Goal: Complete application form

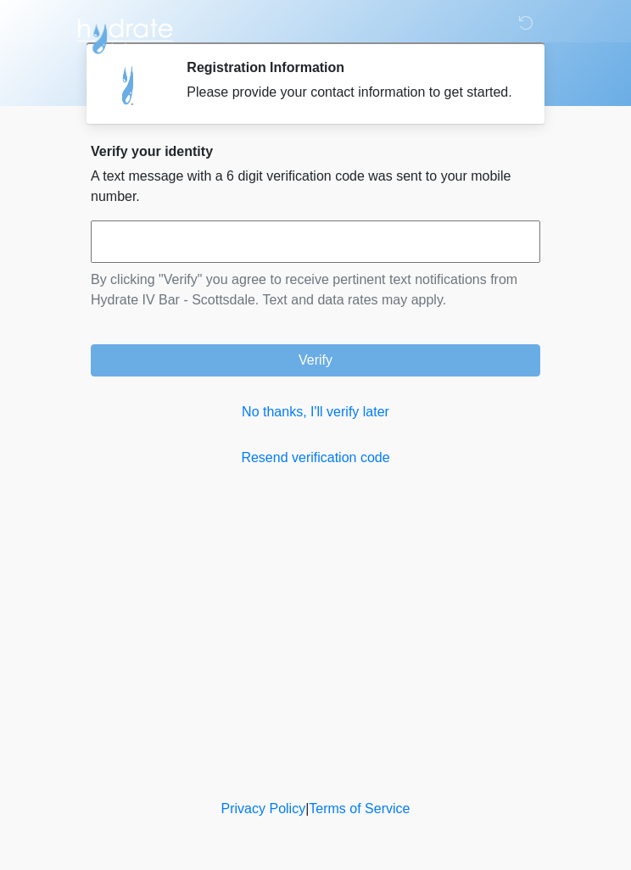
click at [456, 253] on input "text" at bounding box center [315, 241] width 449 height 42
type input "******"
click at [398, 363] on button "Verify" at bounding box center [315, 360] width 449 height 32
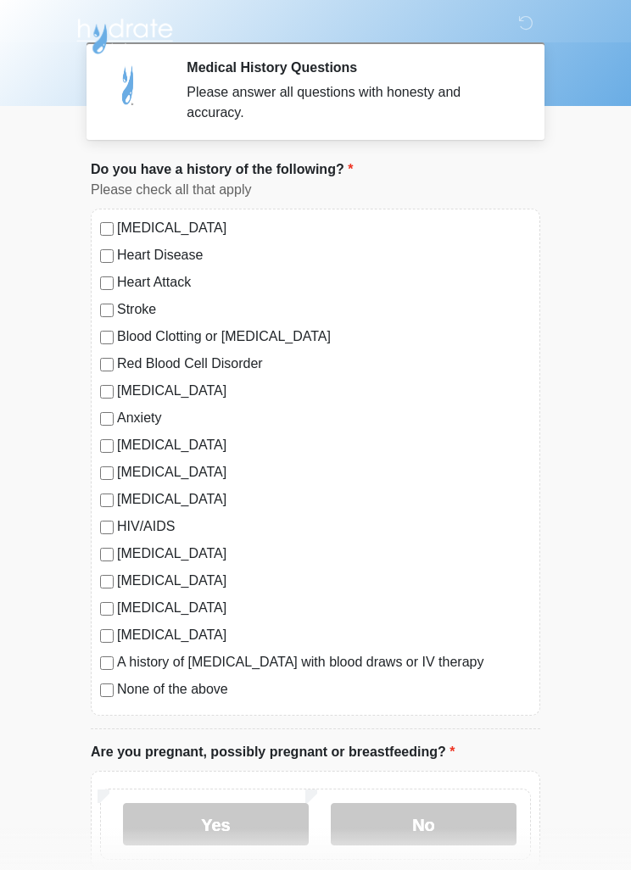
click at [125, 422] on label "Anxiety" at bounding box center [324, 418] width 414 height 20
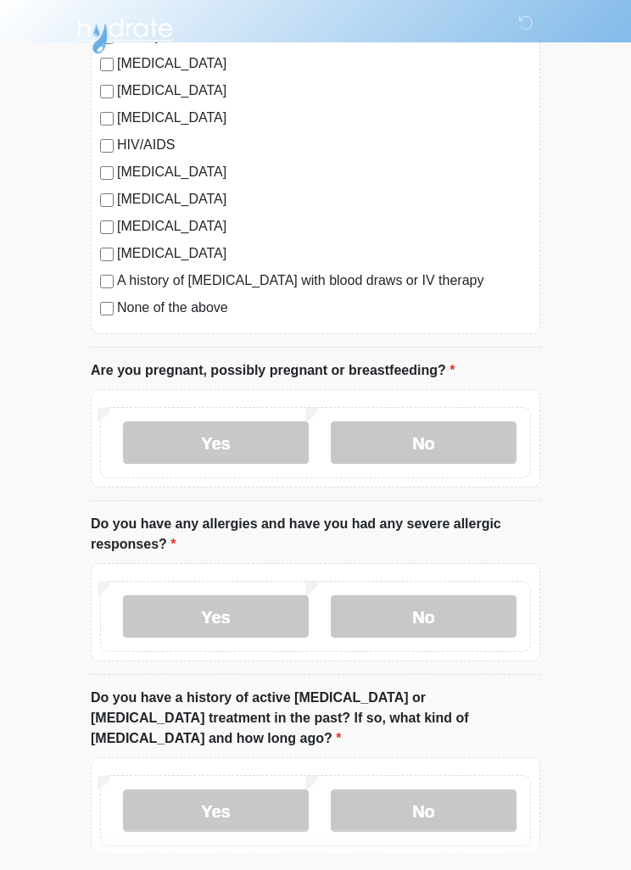
scroll to position [384, 0]
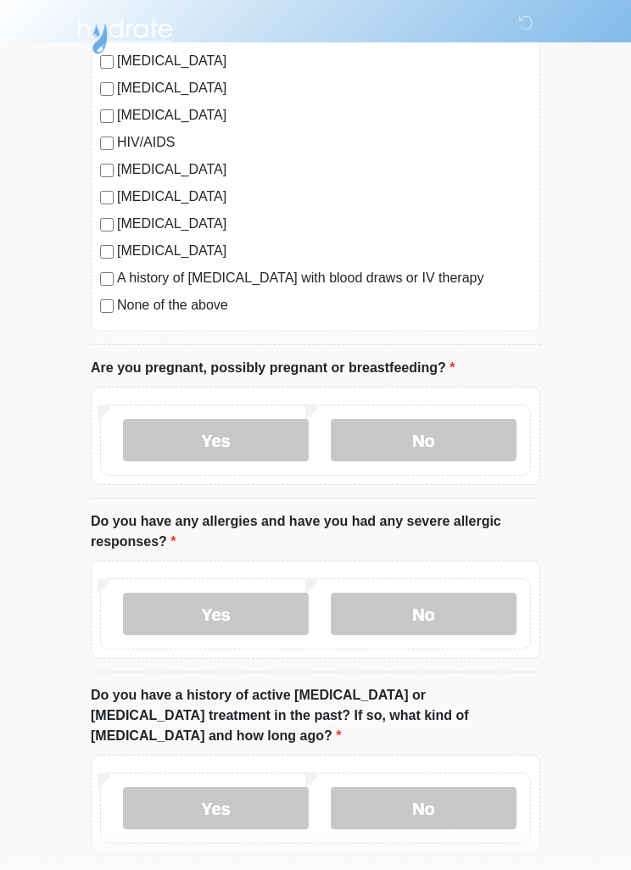
click at [444, 436] on label "No" at bounding box center [424, 440] width 186 height 42
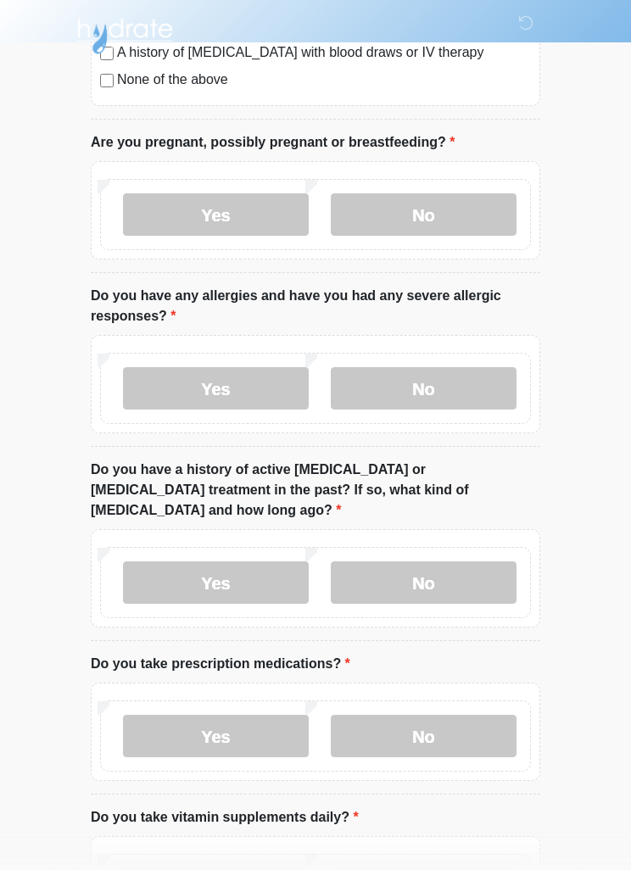
scroll to position [613, 0]
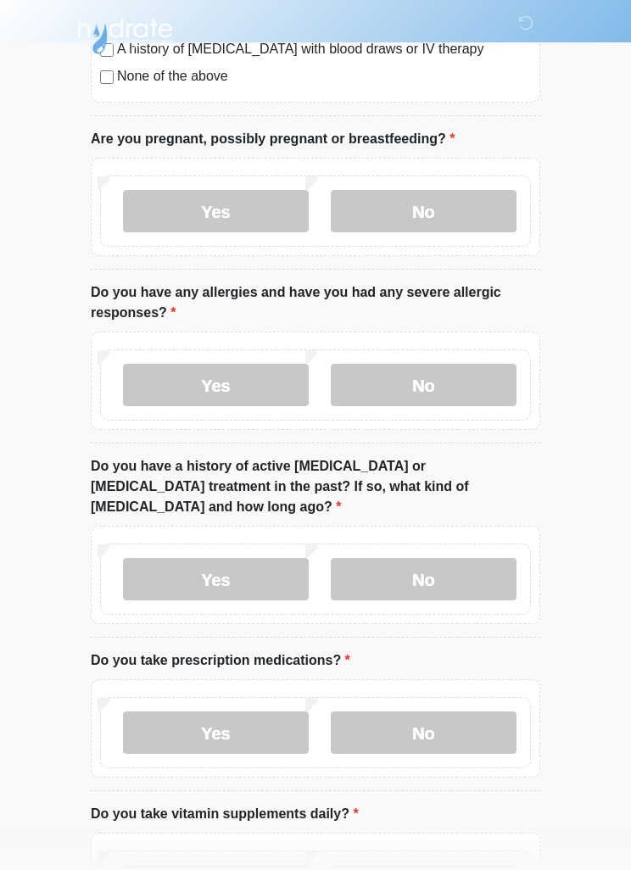
click at [252, 389] on label "Yes" at bounding box center [216, 385] width 186 height 42
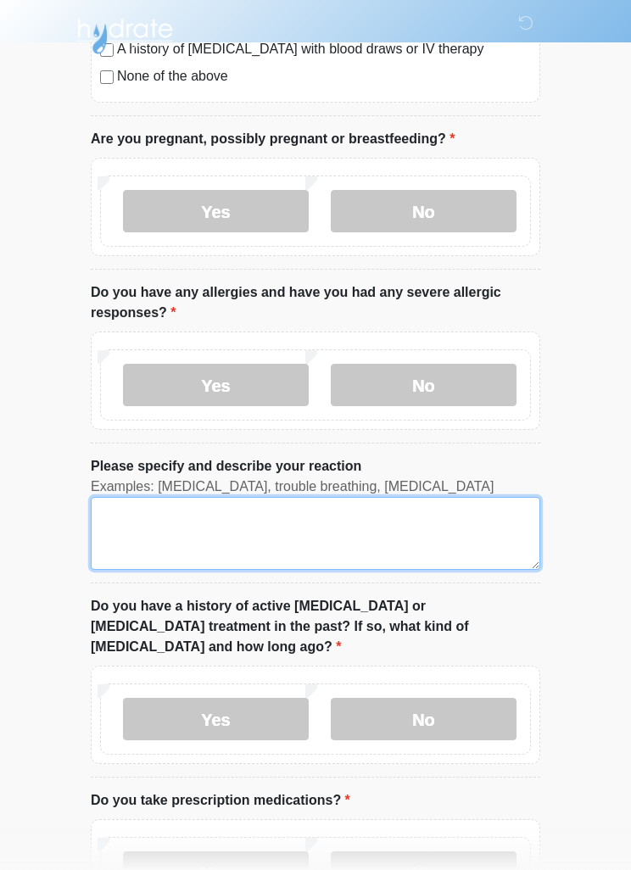
click at [380, 529] on textarea "Please specify and describe your reaction" at bounding box center [315, 533] width 449 height 73
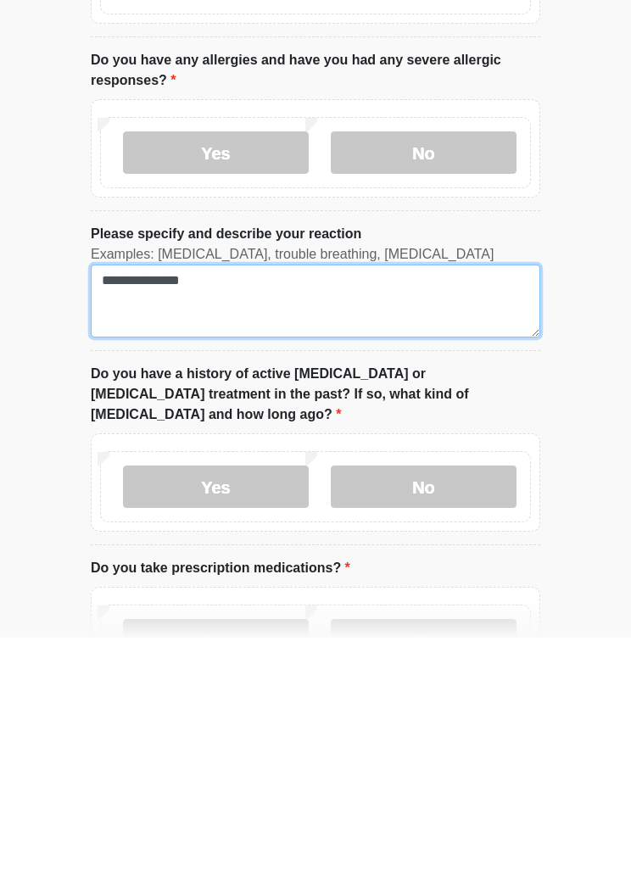
type textarea "**********"
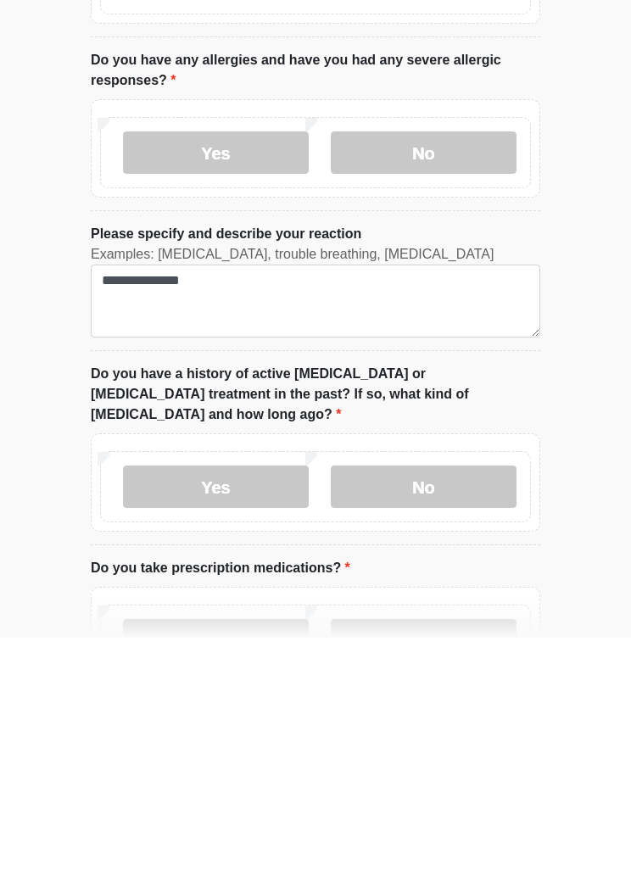
click at [456, 698] on label "No" at bounding box center [424, 719] width 186 height 42
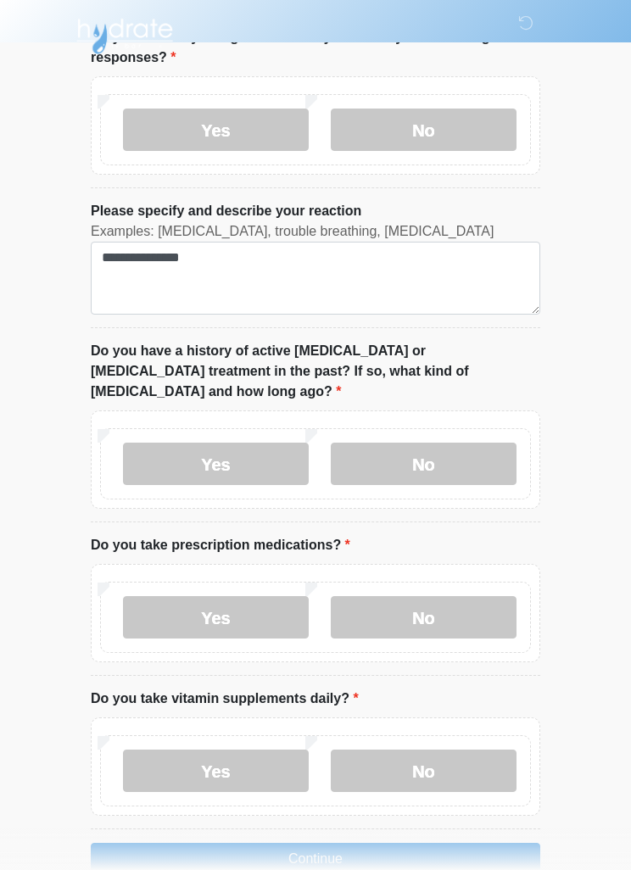
scroll to position [887, 0]
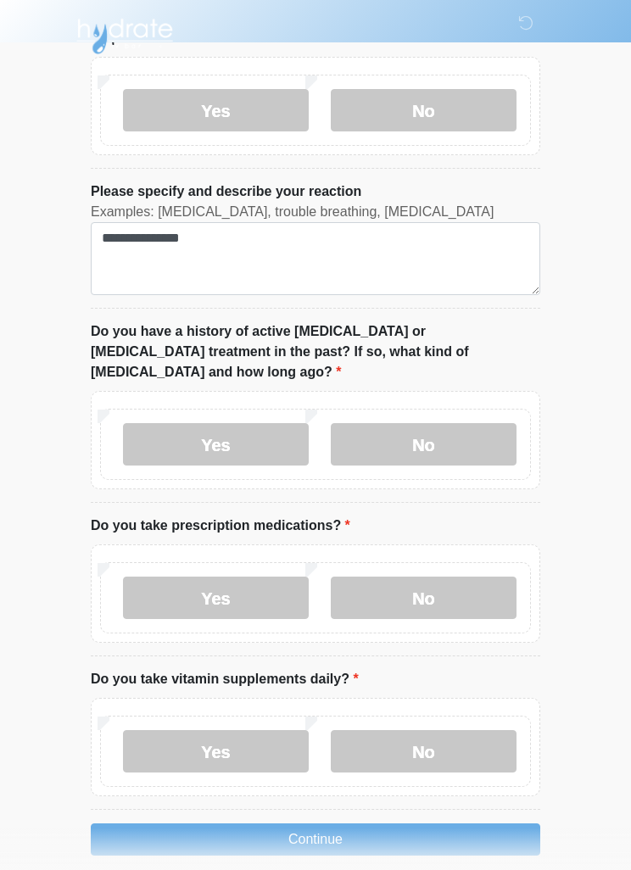
click at [259, 578] on label "Yes" at bounding box center [216, 597] width 186 height 42
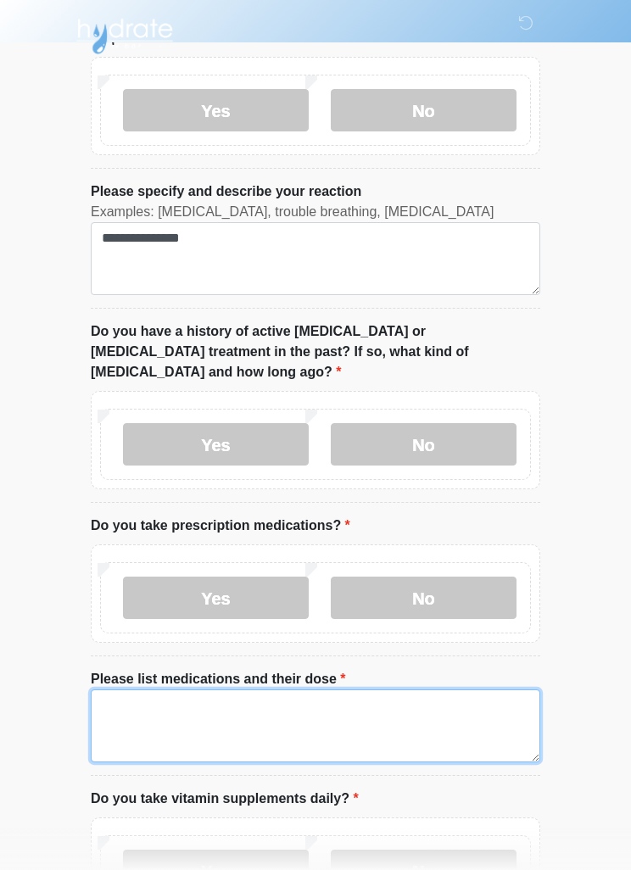
click at [382, 697] on textarea "Please list medications and their dose" at bounding box center [315, 725] width 449 height 73
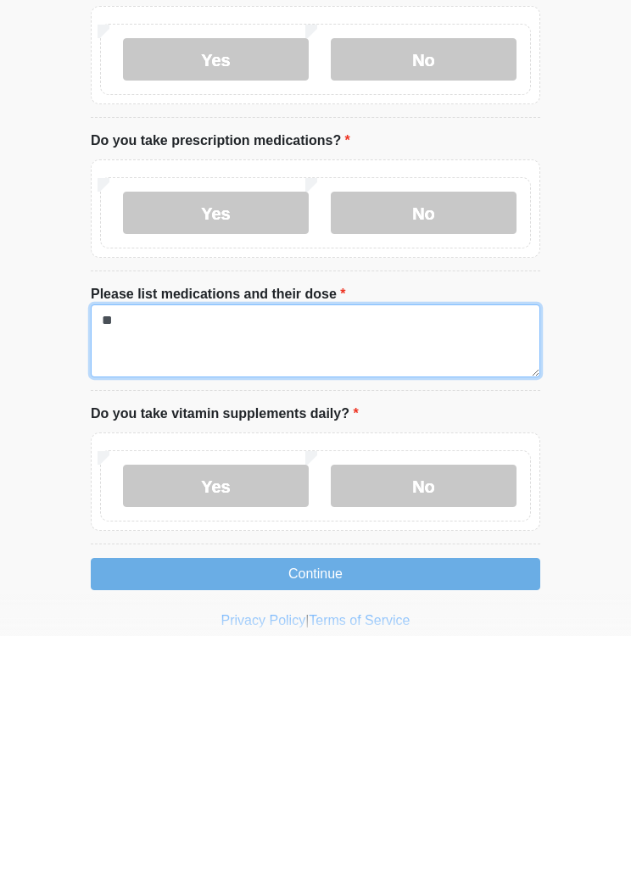
type textarea "*"
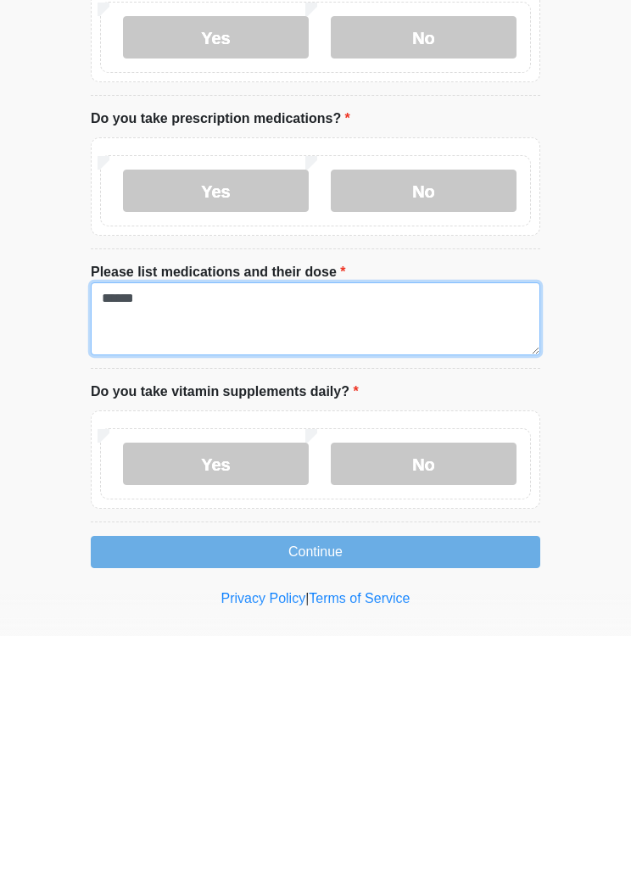
type textarea "******"
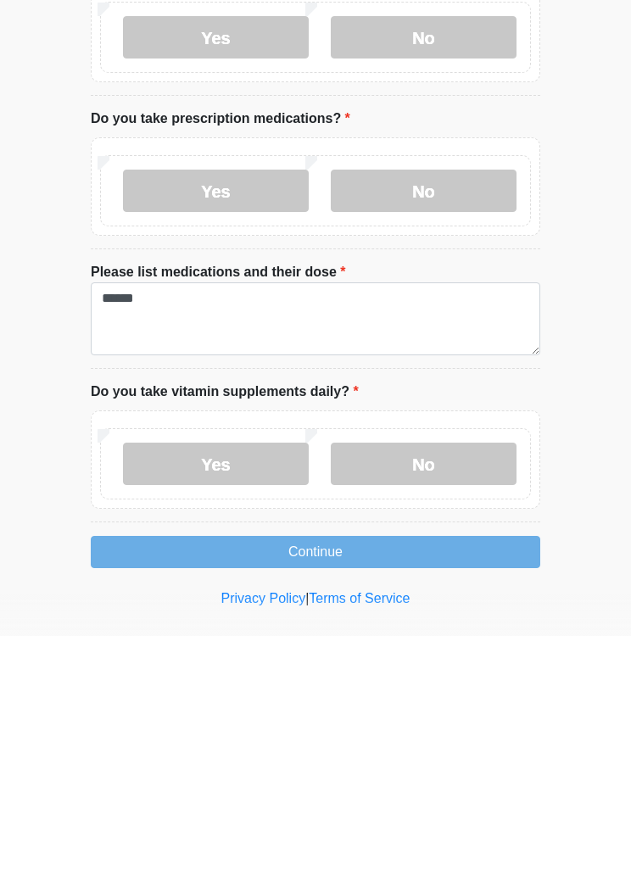
click at [444, 676] on label "No" at bounding box center [424, 697] width 186 height 42
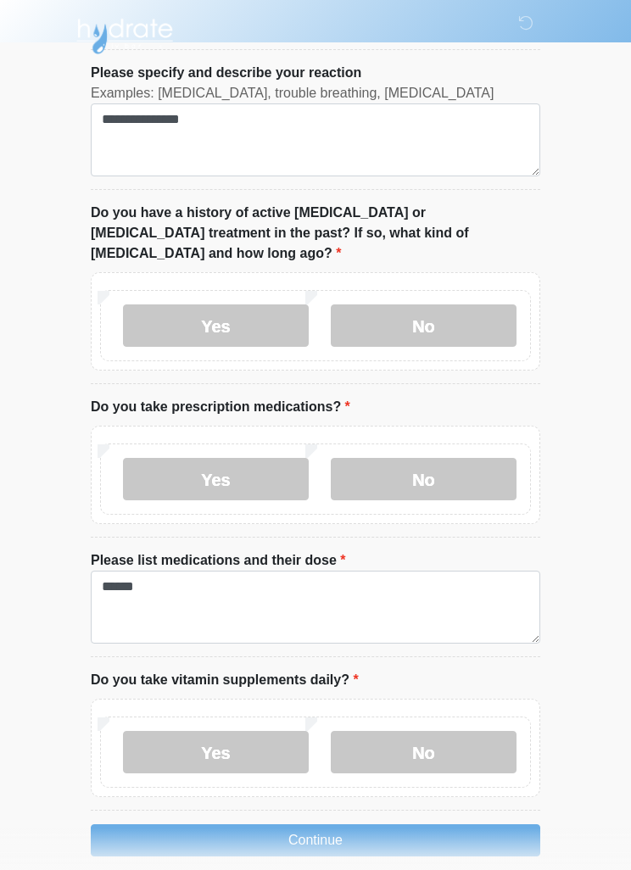
click at [394, 824] on button "Continue" at bounding box center [315, 840] width 449 height 32
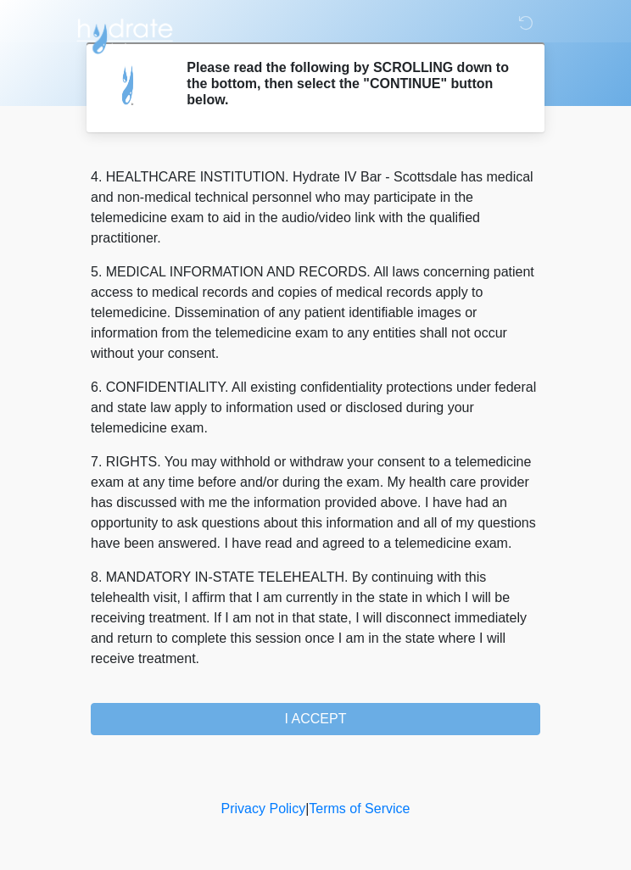
scroll to position [473, 0]
click at [374, 713] on button "I ACCEPT" at bounding box center [315, 719] width 449 height 32
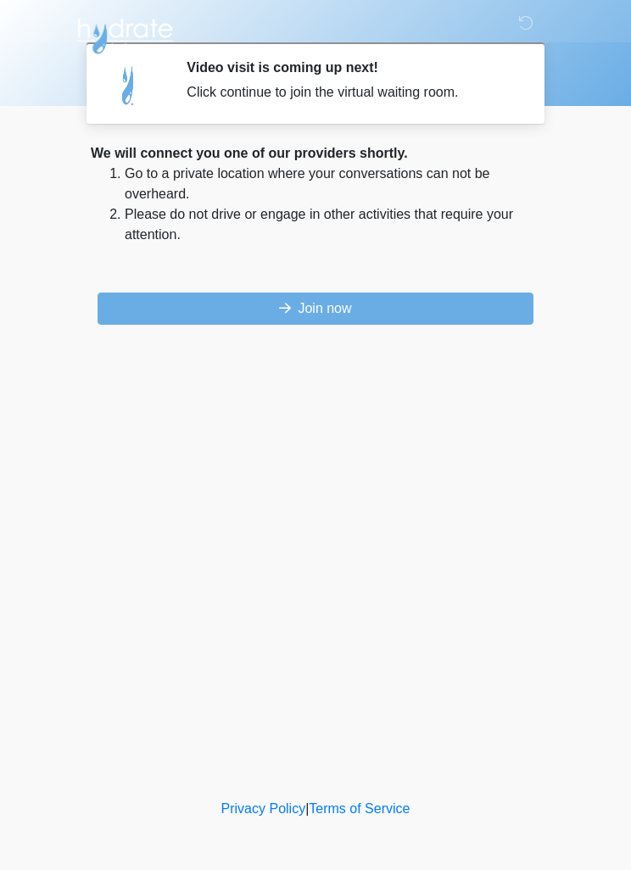
click at [454, 299] on button "Join now" at bounding box center [315, 308] width 436 height 32
